Goal: Find specific page/section: Find specific page/section

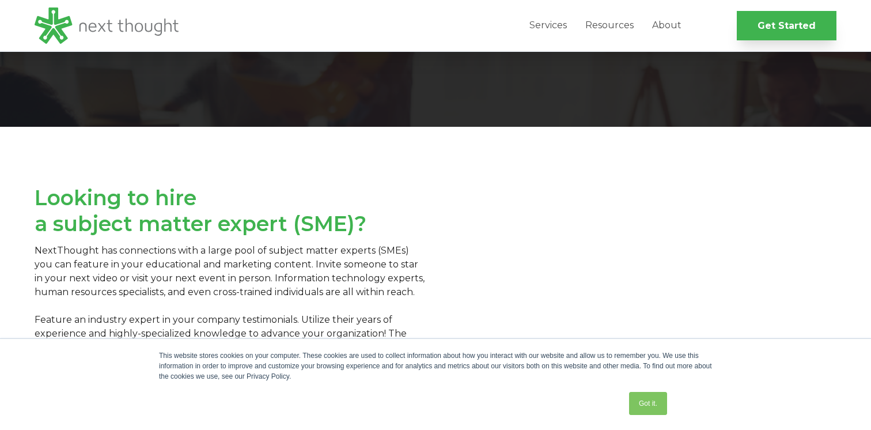
scroll to position [143, 0]
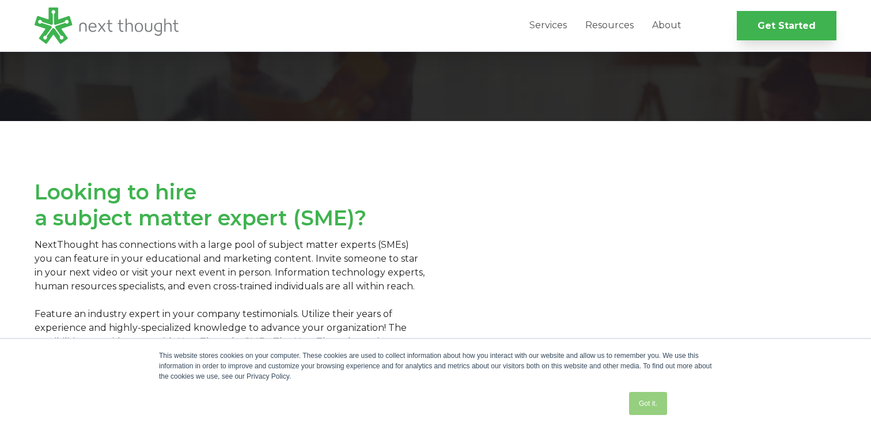
click at [651, 404] on link "Got it." at bounding box center [648, 403] width 38 height 23
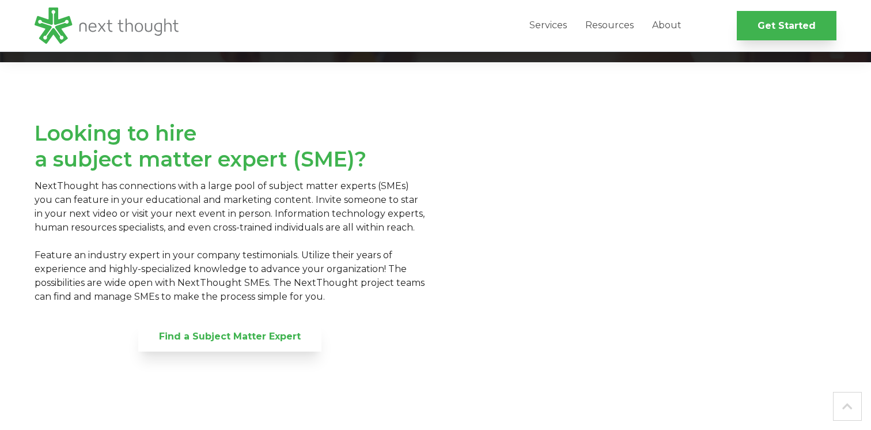
scroll to position [203, 0]
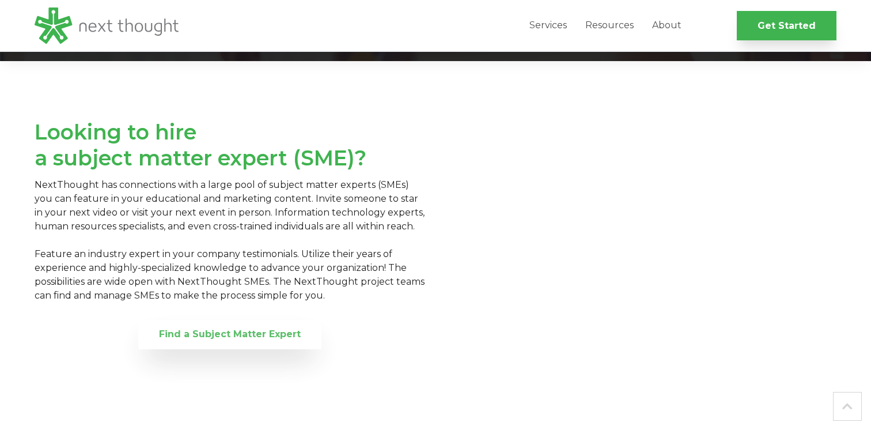
click at [254, 330] on link "Find a Subject Matter Expert" at bounding box center [229, 334] width 183 height 29
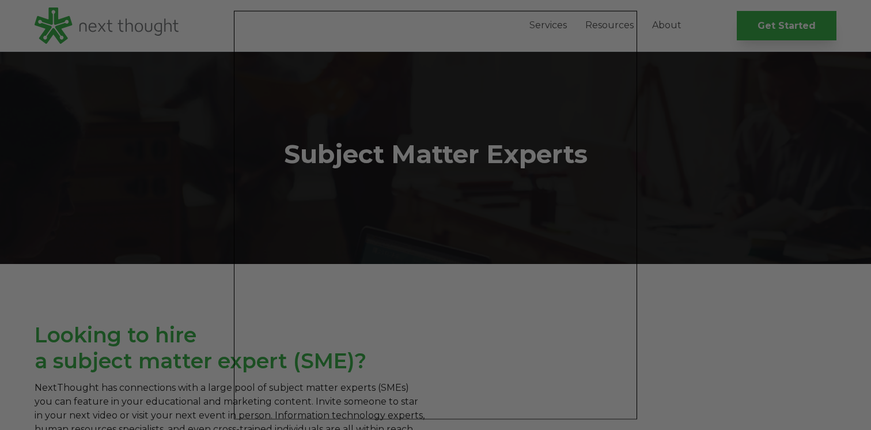
click at [702, 97] on div at bounding box center [440, 217] width 880 height 434
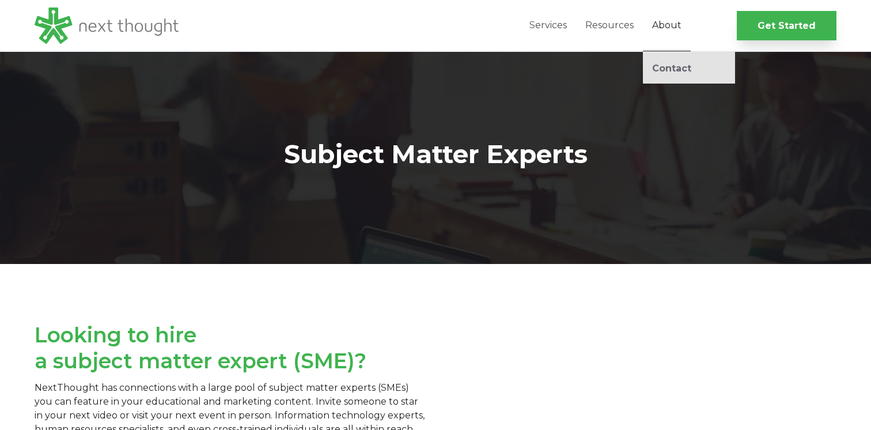
click at [661, 27] on link "About" at bounding box center [667, 25] width 48 height 51
